Goal: Task Accomplishment & Management: Manage account settings

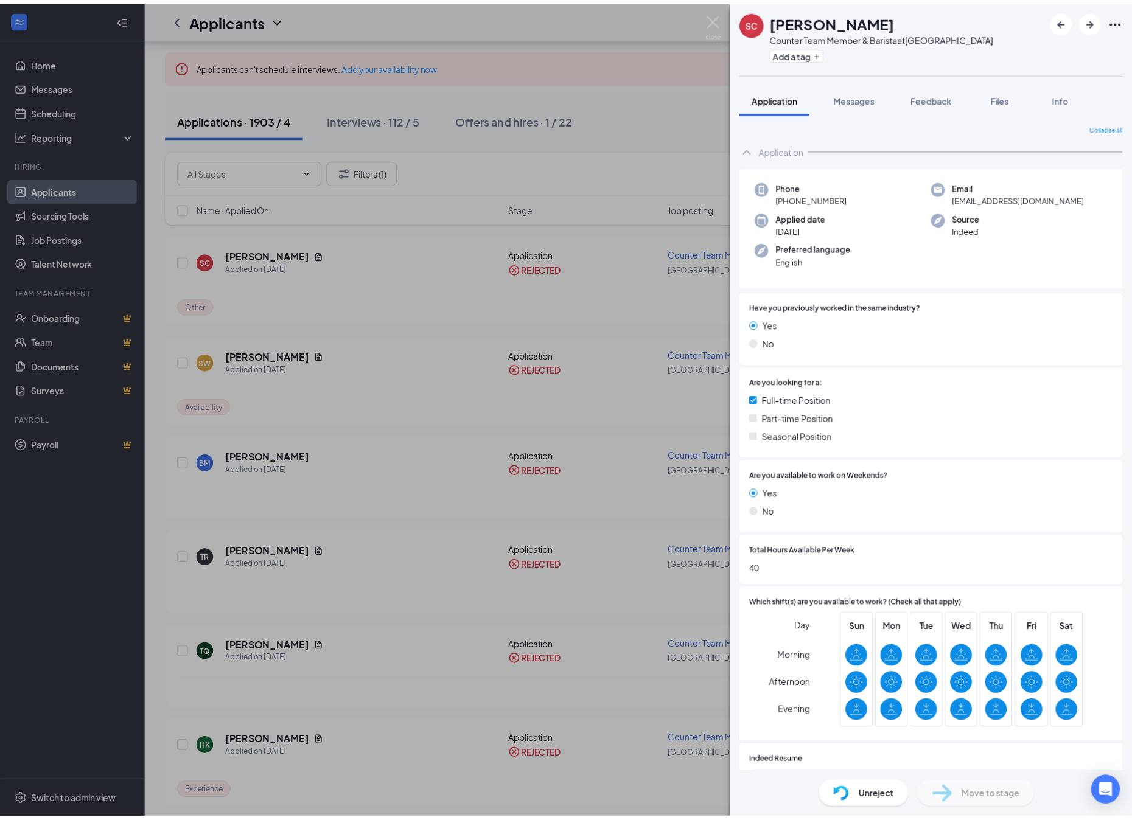
scroll to position [110, 0]
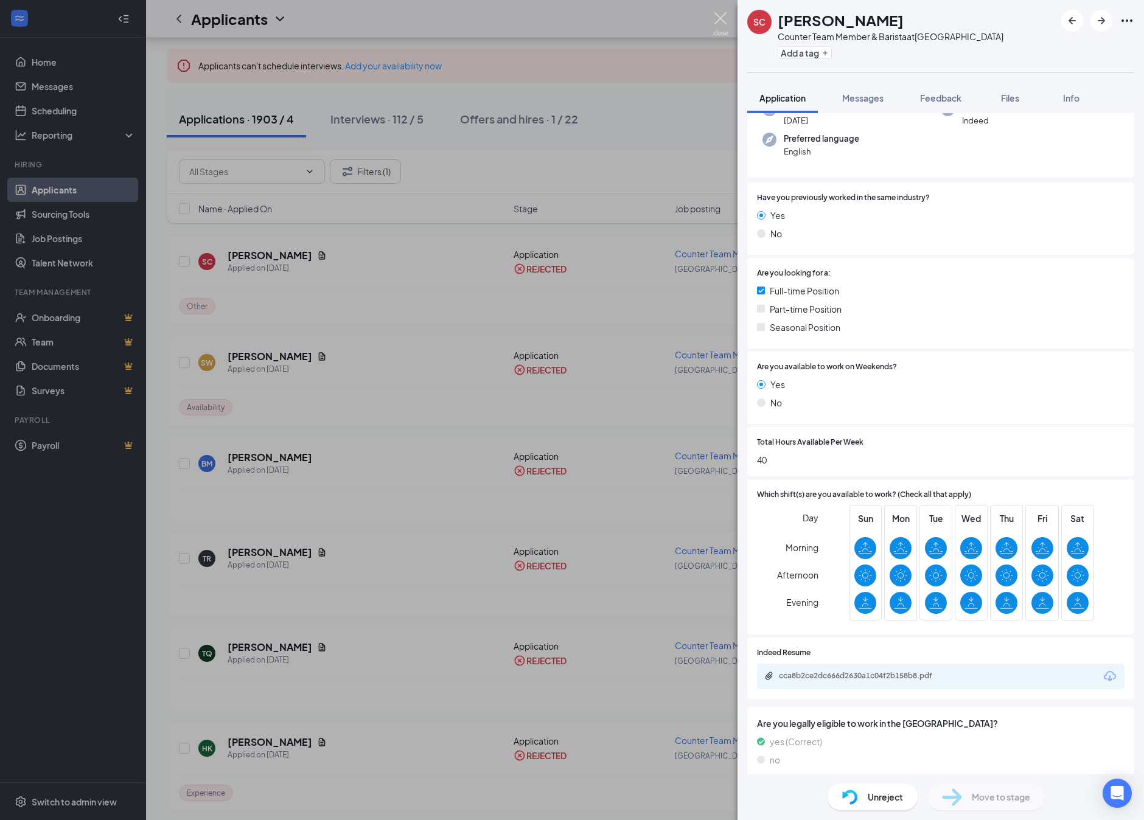
click at [723, 20] on img at bounding box center [720, 24] width 15 height 24
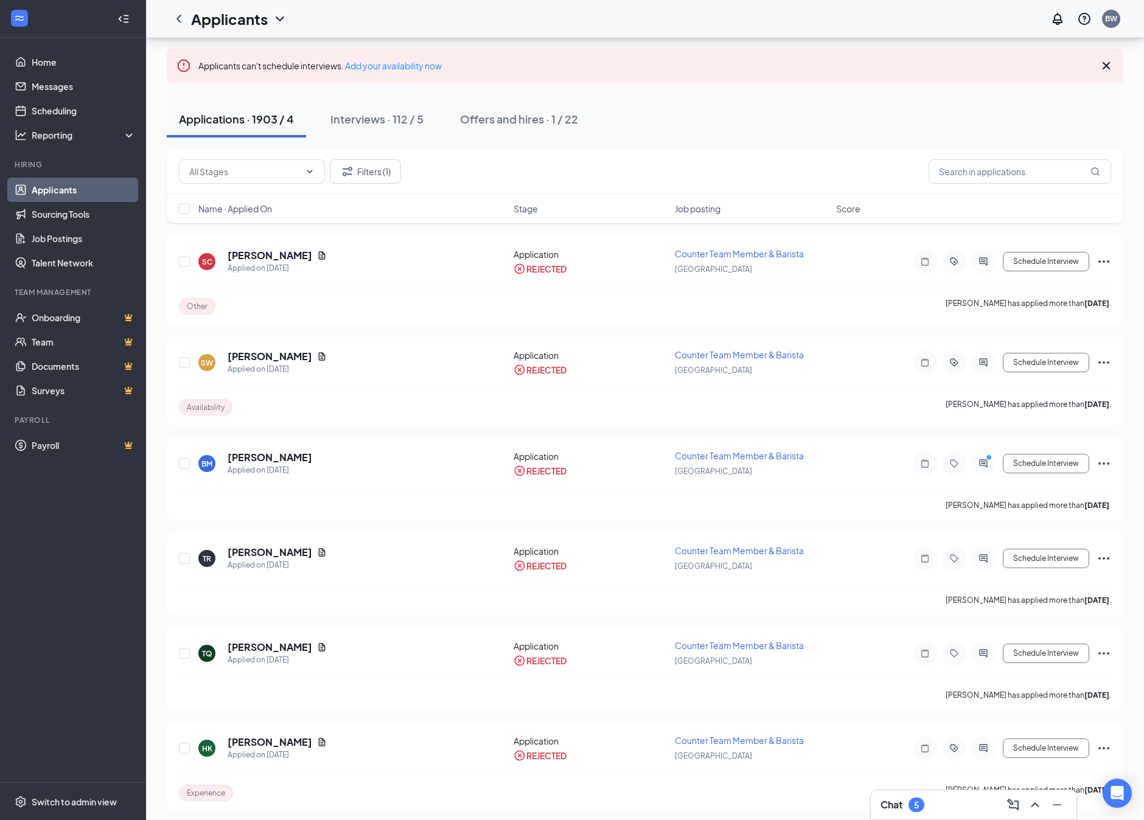
click at [719, 13] on div "Applicants BW" at bounding box center [645, 19] width 998 height 38
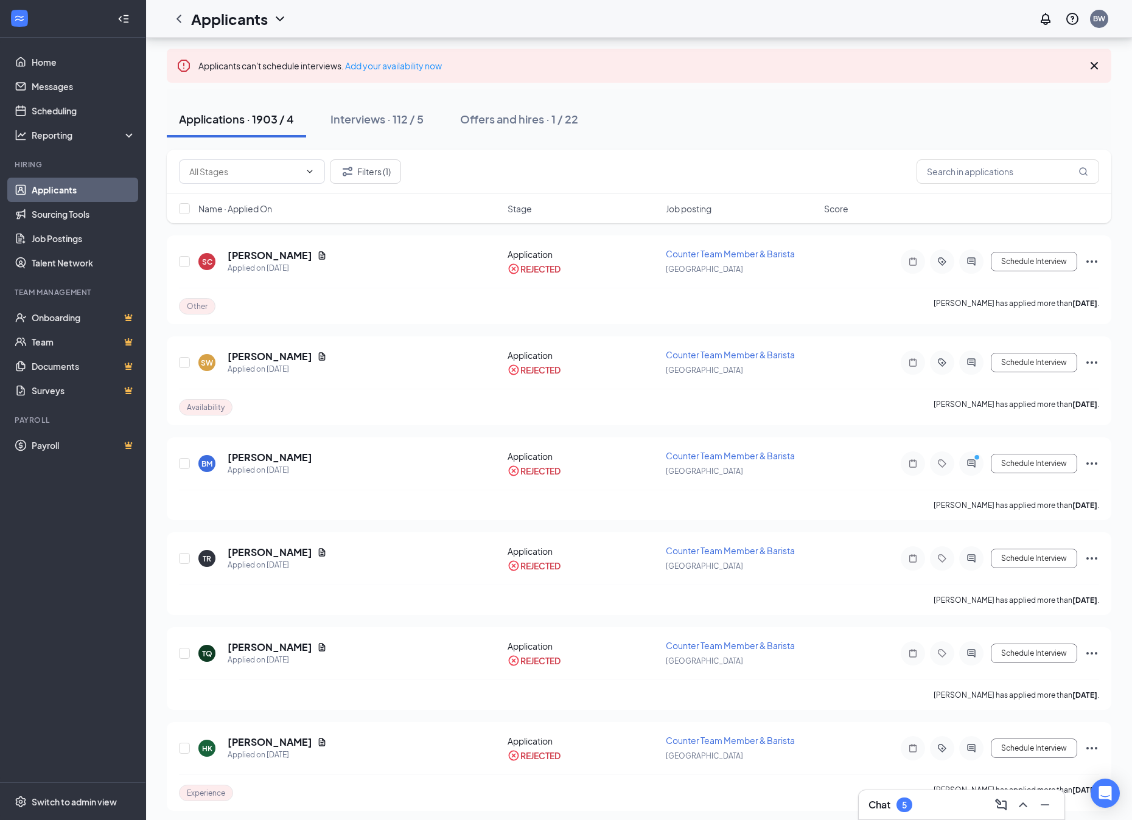
drag, startPoint x: 357, startPoint y: 114, endPoint x: 526, endPoint y: 150, distance: 172.8
click at [357, 114] on div "Interviews · 112 / 5" at bounding box center [376, 118] width 93 height 15
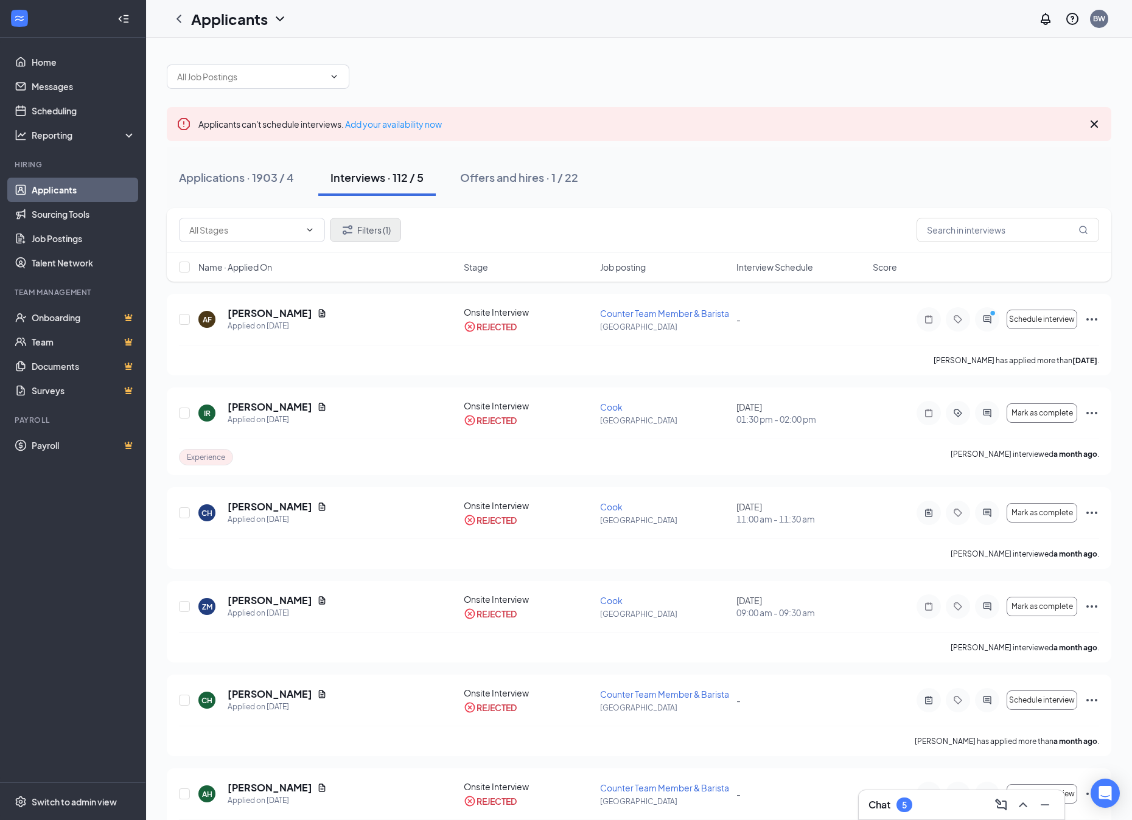
click at [361, 230] on button "Filters (1)" at bounding box center [365, 230] width 71 height 24
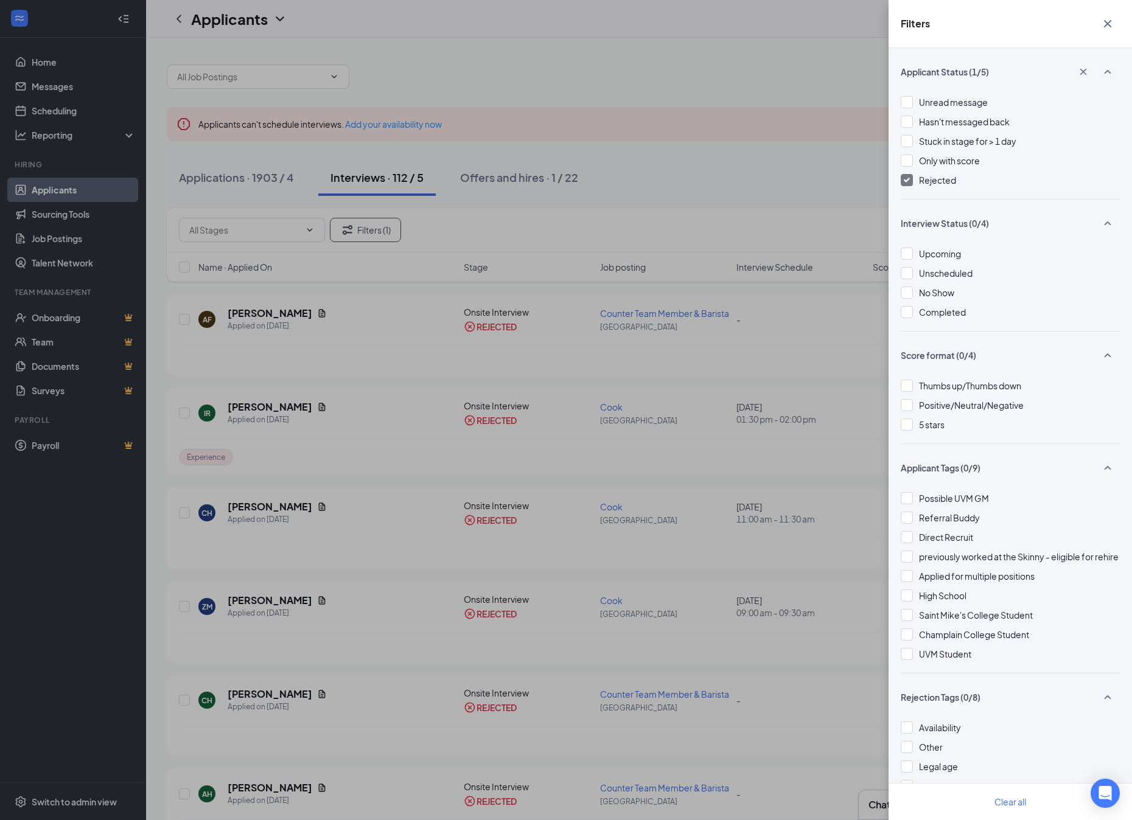
click at [908, 180] on img at bounding box center [907, 180] width 6 height 5
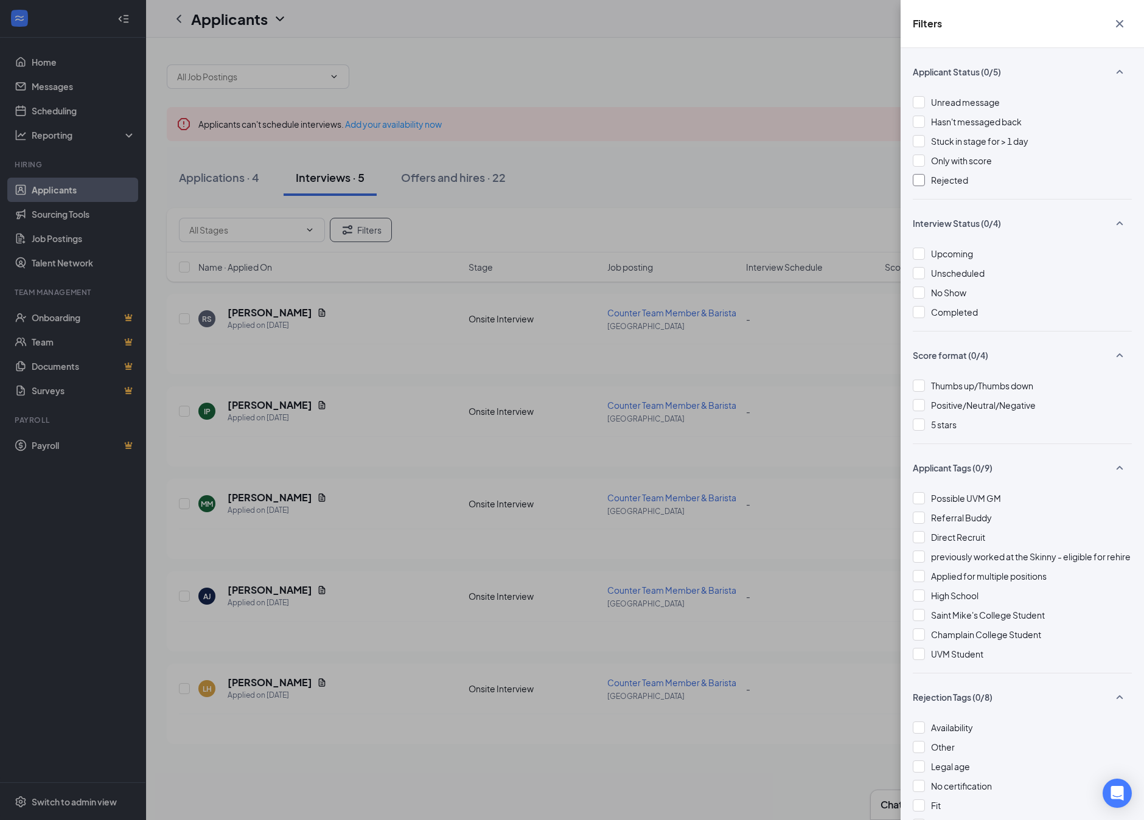
click at [1122, 24] on icon "Cross" at bounding box center [1120, 23] width 15 height 15
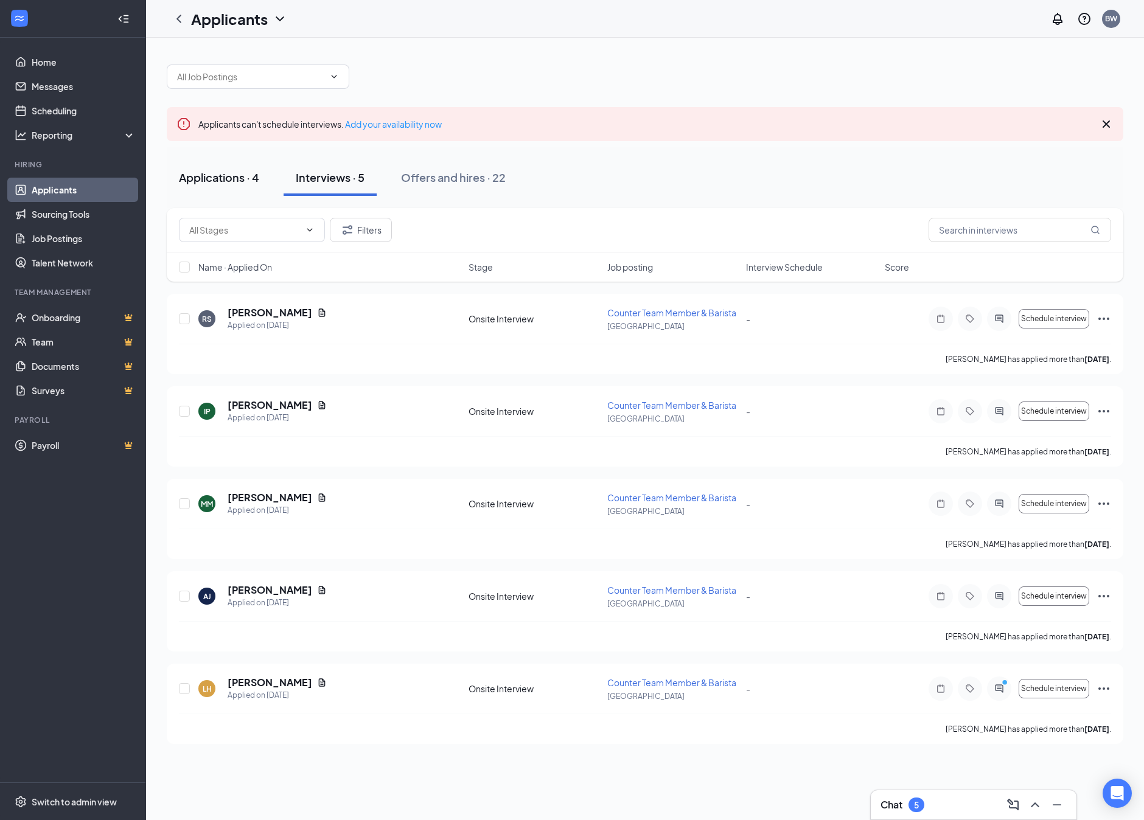
click at [243, 167] on button "Applications · 4" at bounding box center [219, 177] width 105 height 37
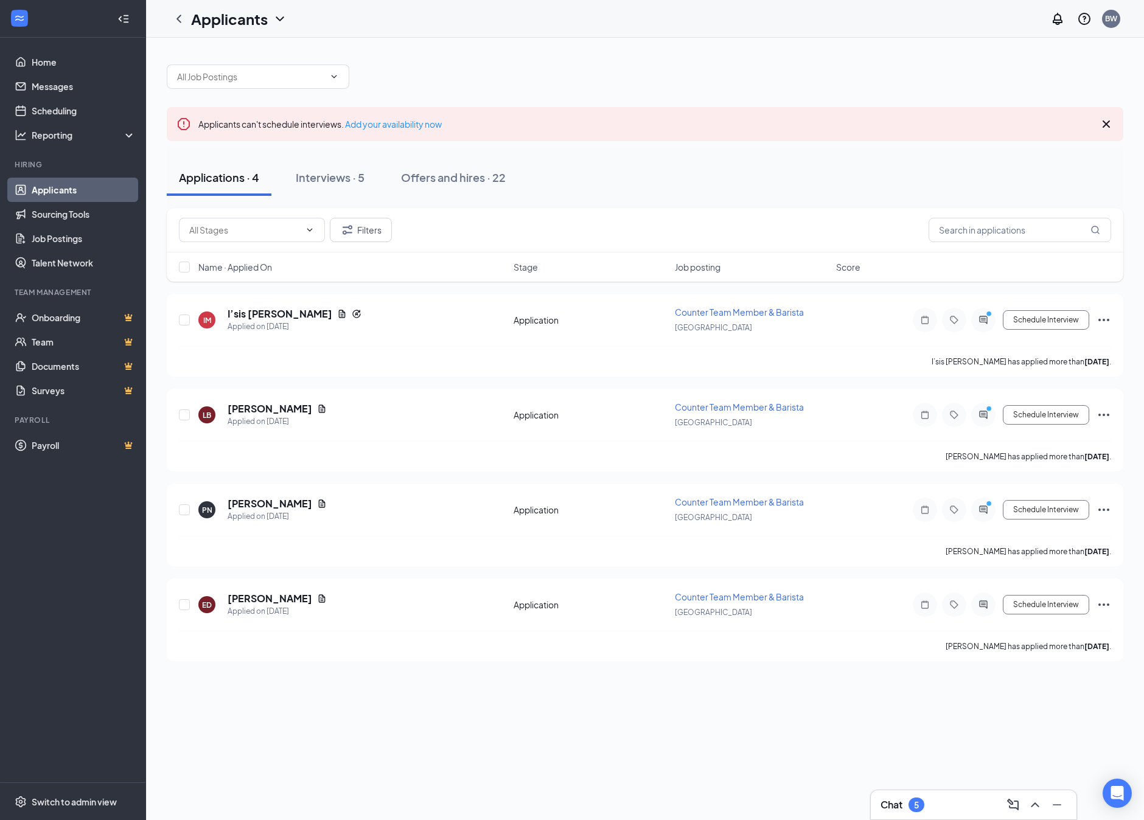
click at [942, 807] on div "Chat 5" at bounding box center [974, 804] width 186 height 19
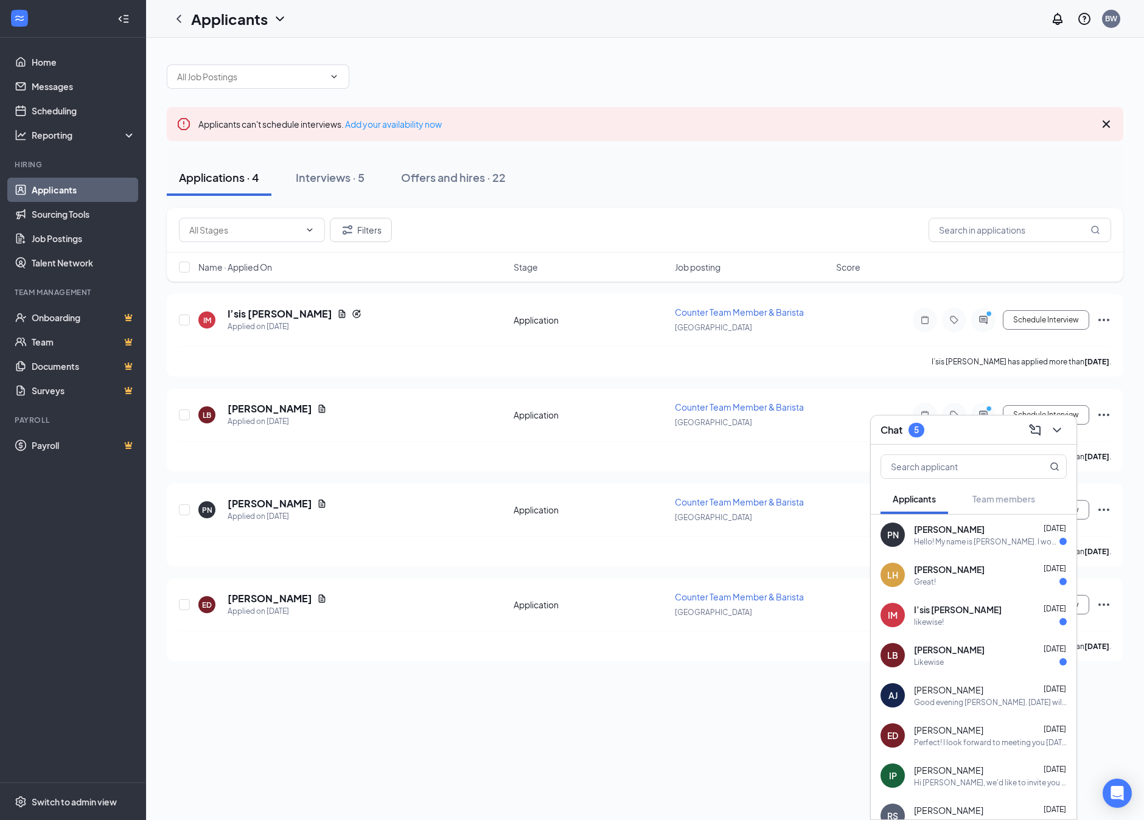
click at [1001, 544] on div "Hello! My name is [PERSON_NAME]. I would love to set up a day and time for an i…" at bounding box center [986, 542] width 145 height 10
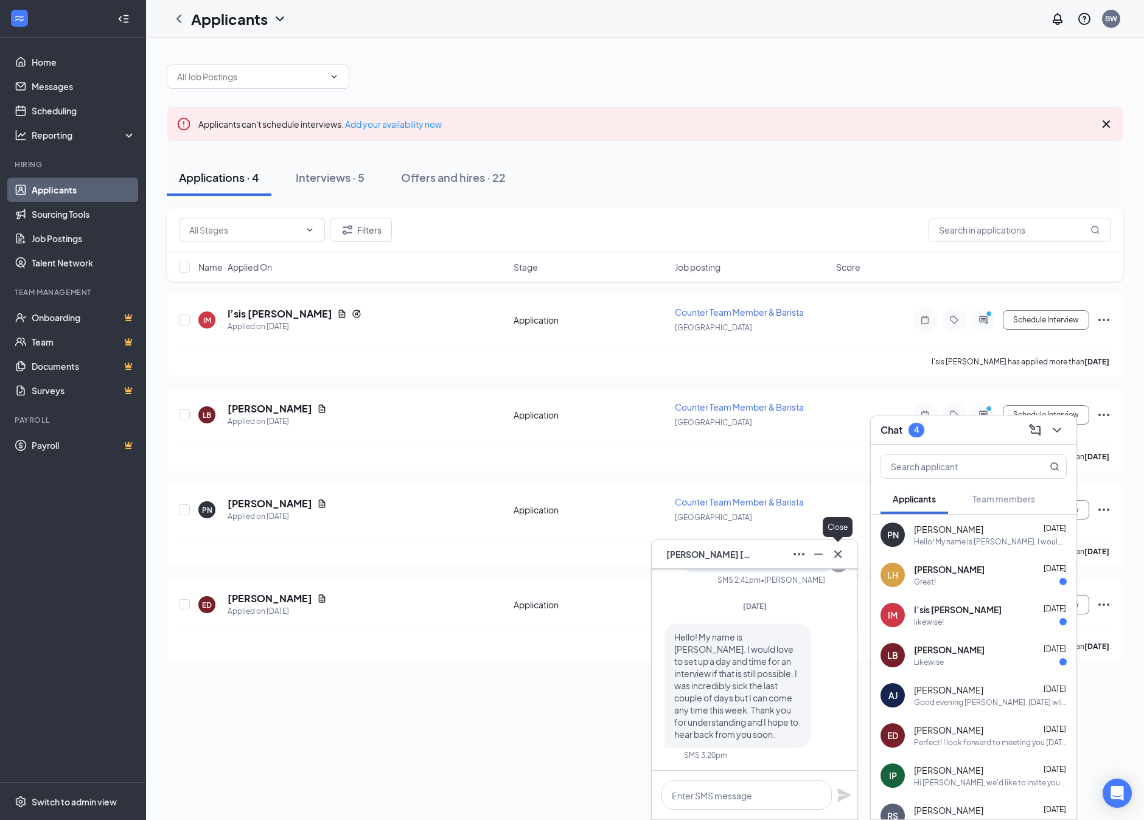
click at [837, 555] on icon "Cross" at bounding box center [837, 553] width 7 height 7
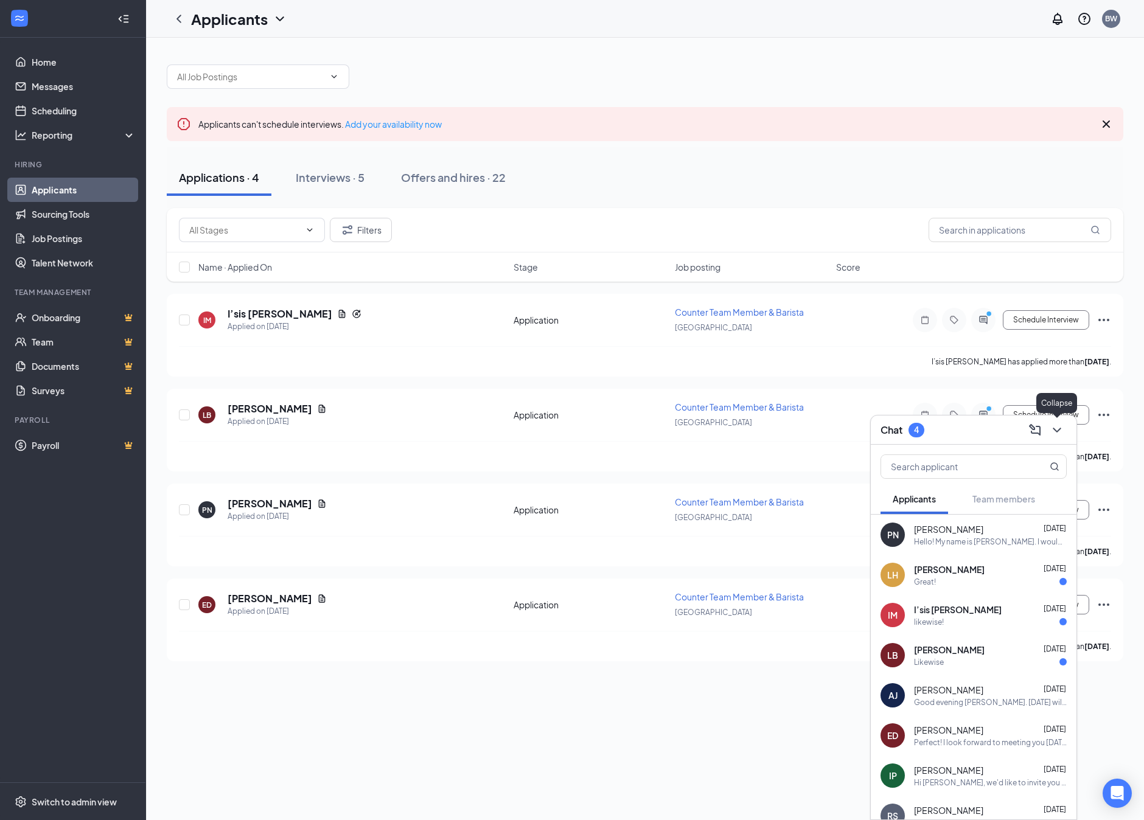
click at [1064, 436] on icon "ChevronDown" at bounding box center [1057, 430] width 15 height 15
